Goal: Task Accomplishment & Management: Use online tool/utility

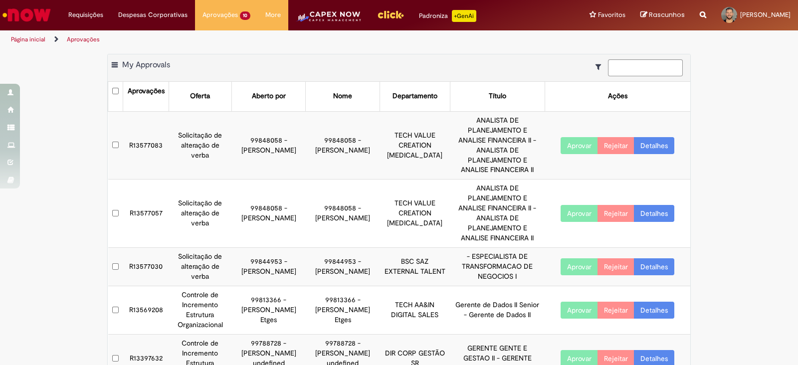
click at [129, 138] on td "R13577083" at bounding box center [146, 145] width 46 height 68
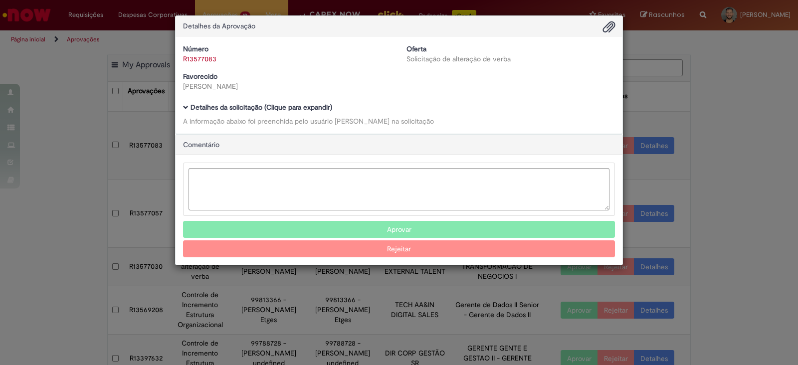
click at [182, 111] on div "Número R13577083 Oferta Solicitação de alteração de verba Favorecido [PERSON_NA…" at bounding box center [399, 84] width 447 height 97
click at [184, 105] on span "Ambev Approval Modal" at bounding box center [185, 107] width 5 height 5
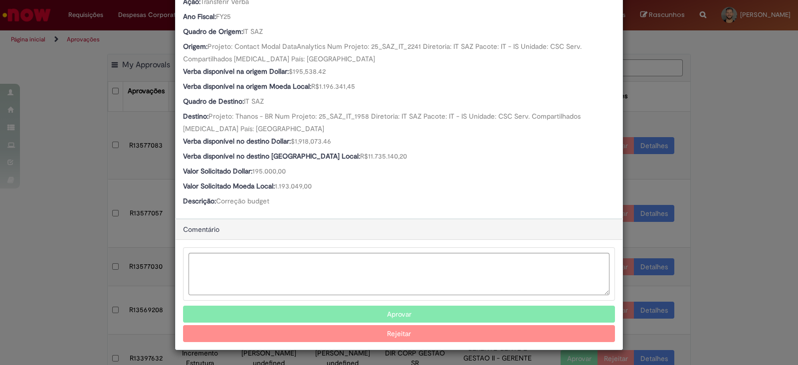
scroll to position [344, 0]
click at [325, 315] on button "Aprovar" at bounding box center [399, 314] width 432 height 17
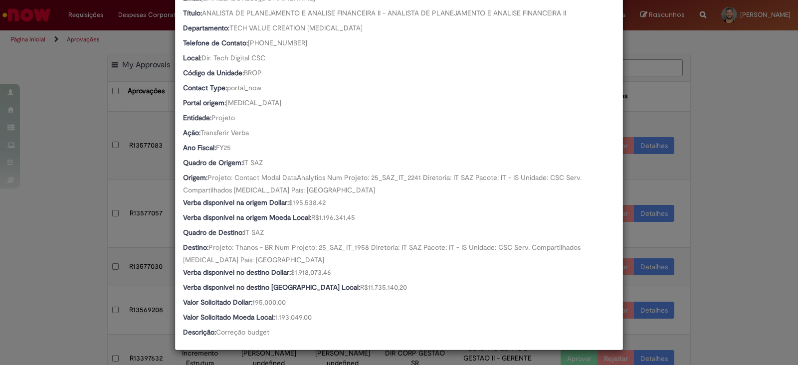
drag, startPoint x: 736, startPoint y: 245, endPoint x: 731, endPoint y: 243, distance: 5.1
click at [734, 245] on div "Detalhes da Aprovação Número R13577083 Oferta Solicitação de alteração de verba…" at bounding box center [399, 182] width 798 height 365
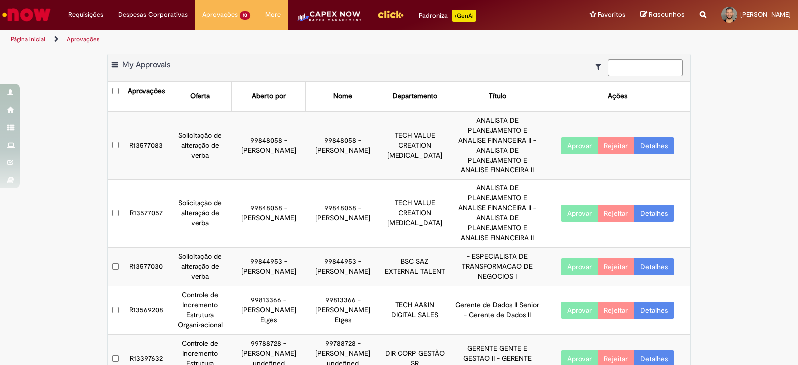
scroll to position [213, 0]
click at [154, 138] on td "R13577083" at bounding box center [146, 145] width 46 height 68
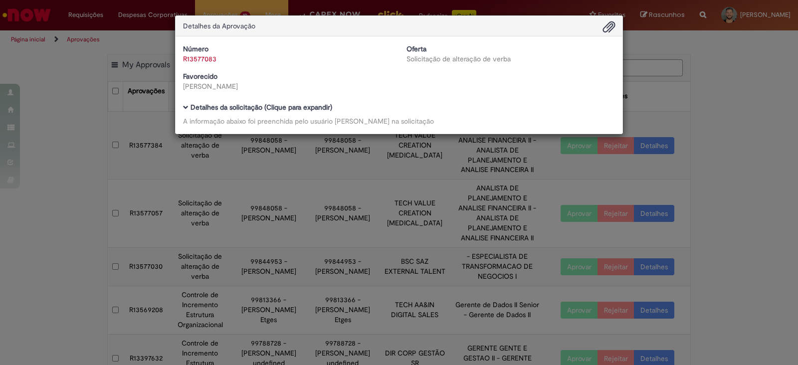
click at [122, 54] on div "Detalhes da Aprovação Número R13577083 Oferta Solicitação de alteração de verba…" at bounding box center [399, 182] width 798 height 365
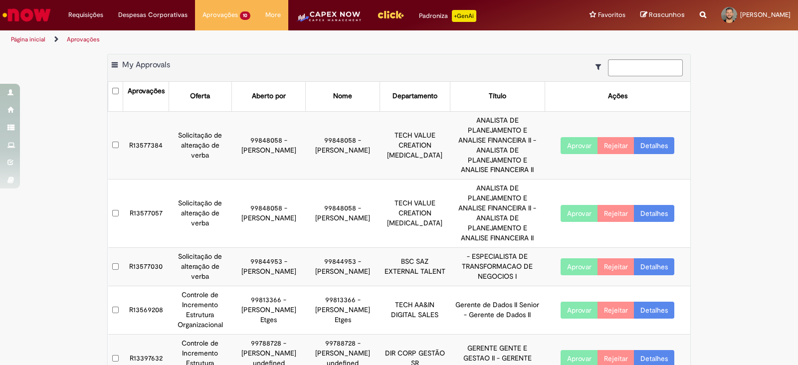
click at [143, 137] on td "R13577384" at bounding box center [146, 145] width 46 height 68
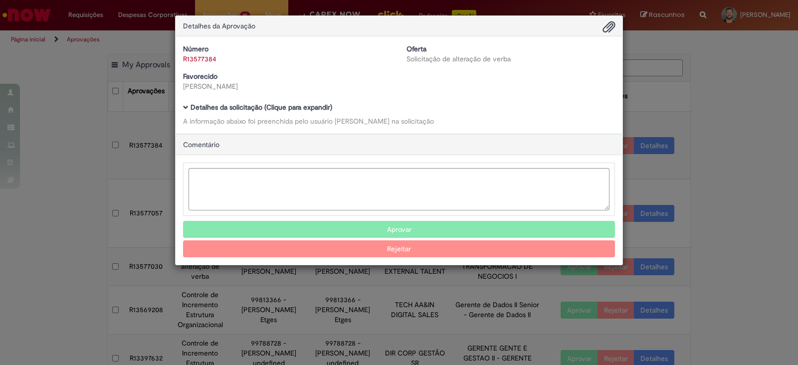
click at [185, 107] on span "Ambev Approval Modal" at bounding box center [185, 107] width 5 height 5
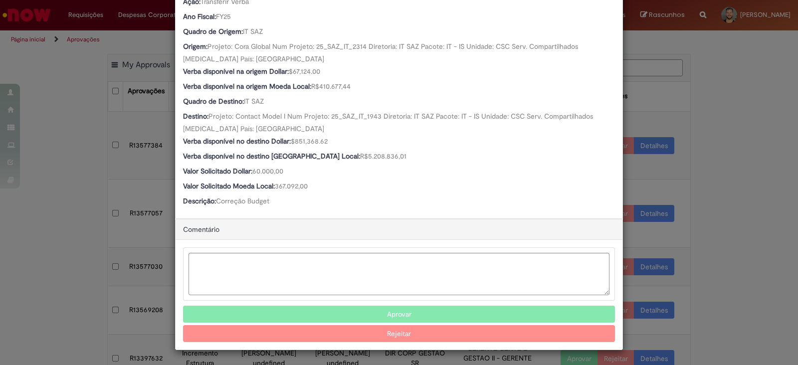
click at [385, 309] on button "Aprovar" at bounding box center [399, 314] width 432 height 17
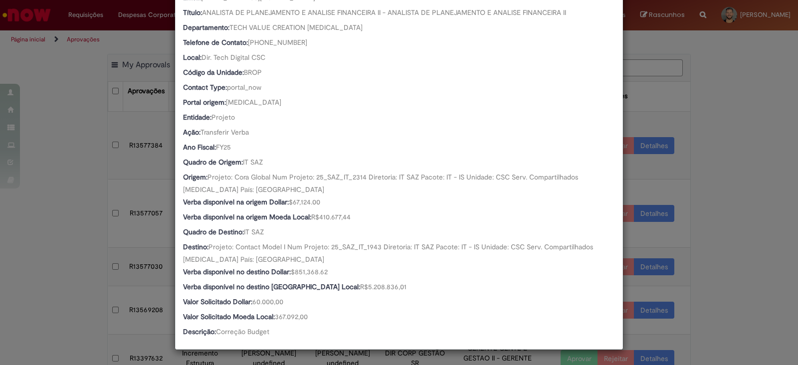
click at [745, 228] on div "Detalhes da Aprovação Número R13577384 Oferta Solicitação de alteração de verba…" at bounding box center [399, 182] width 798 height 365
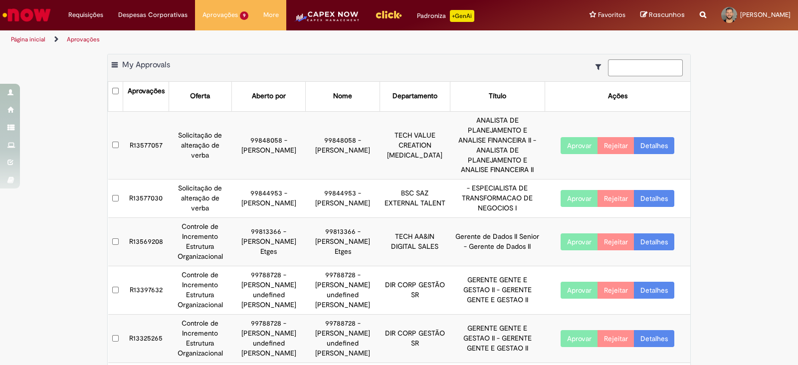
click at [137, 132] on td "R13577057" at bounding box center [146, 145] width 46 height 68
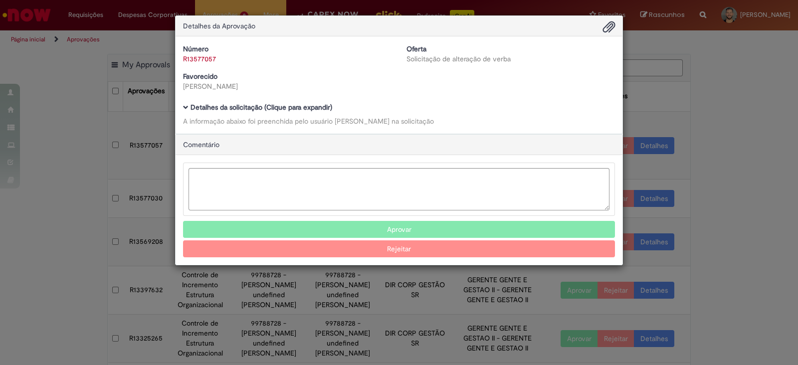
click at [185, 106] on span "Ambev Approval Modal" at bounding box center [185, 107] width 5 height 5
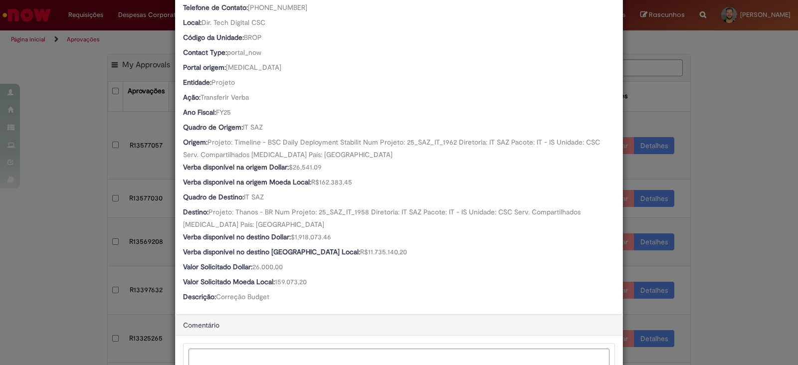
scroll to position [345, 0]
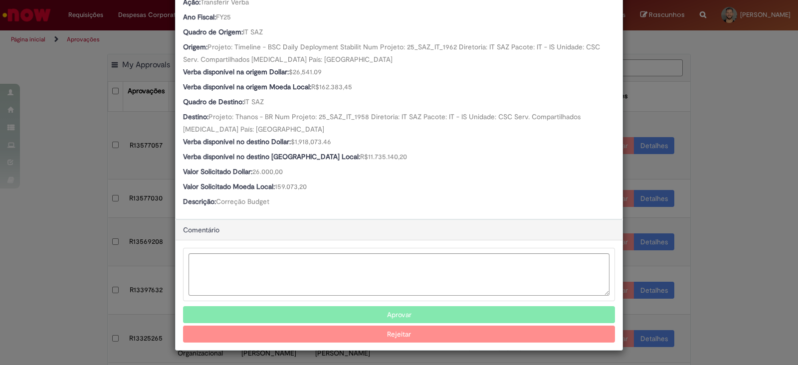
click at [408, 310] on button "Aprovar" at bounding box center [399, 314] width 432 height 17
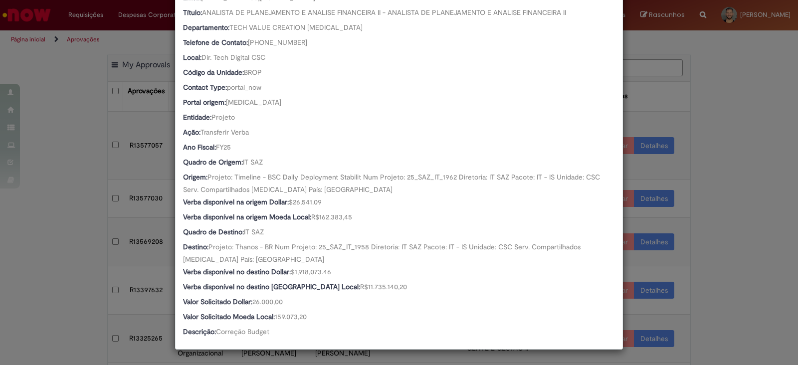
scroll to position [213, 0]
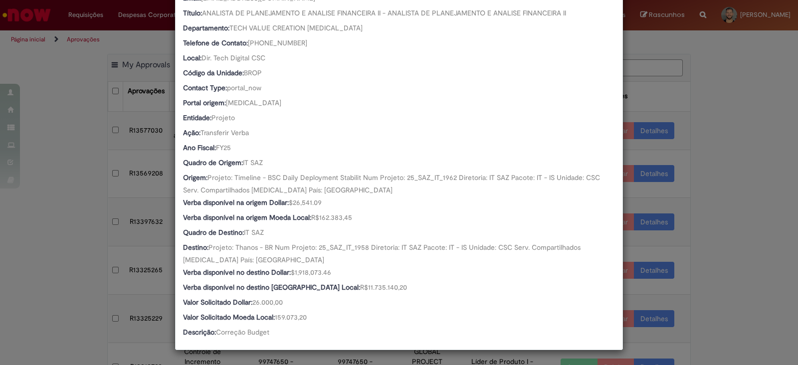
click at [695, 204] on div "Detalhes da Aprovação Número R13577057 Oferta Solicitação de alteração de verba…" at bounding box center [399, 182] width 798 height 365
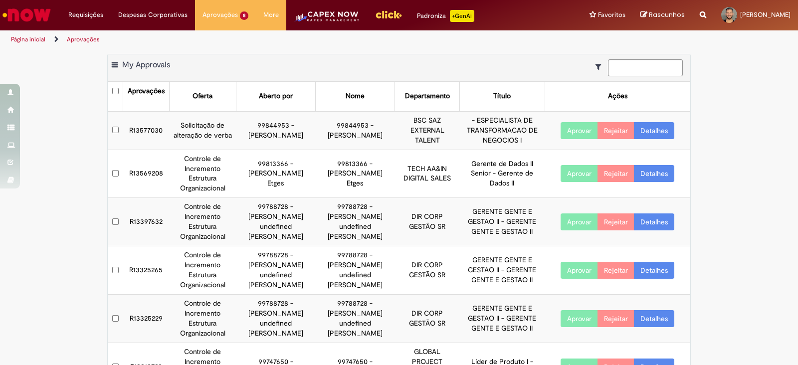
click at [147, 131] on td "R13577030" at bounding box center [146, 130] width 46 height 38
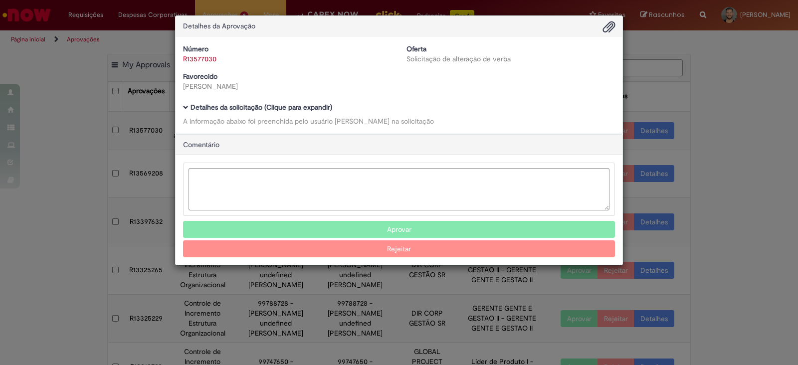
click at [185, 108] on span "Ambev Approval Modal" at bounding box center [185, 107] width 5 height 5
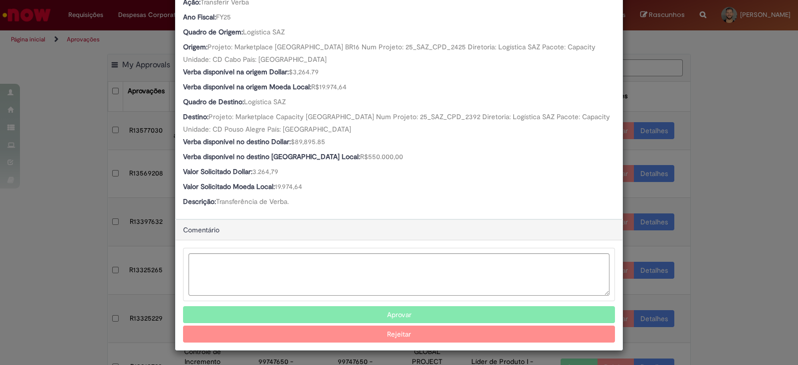
click at [370, 310] on button "Aprovar" at bounding box center [399, 314] width 432 height 17
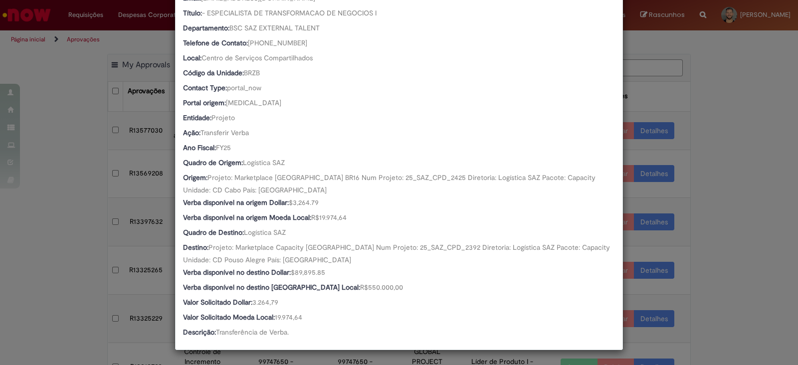
click at [706, 264] on div "Detalhes da Aprovação Número R13577030 Oferta Solicitação de alteração de verba…" at bounding box center [399, 182] width 798 height 365
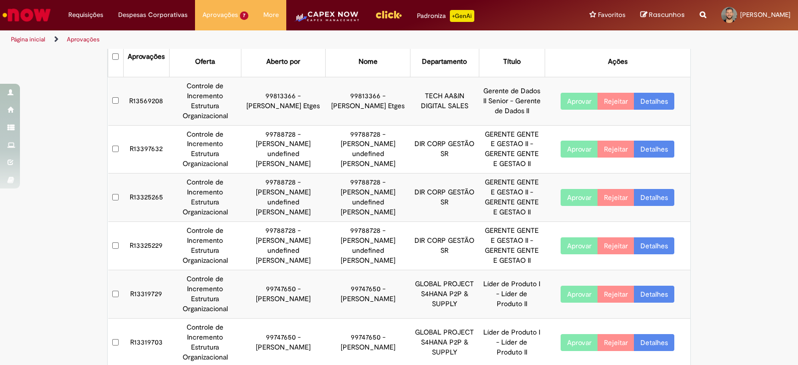
scroll to position [0, 0]
